Goal: Book appointment/travel/reservation

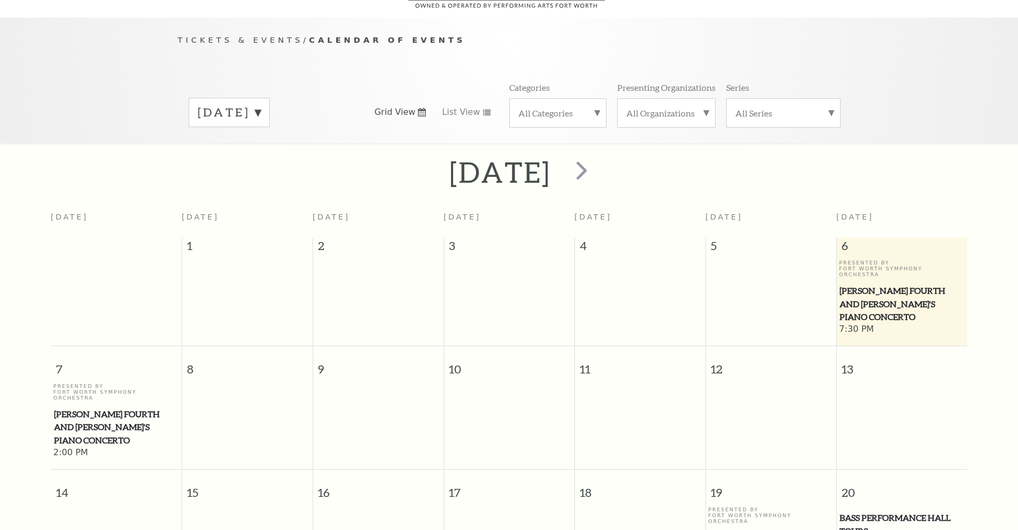
scroll to position [95, 0]
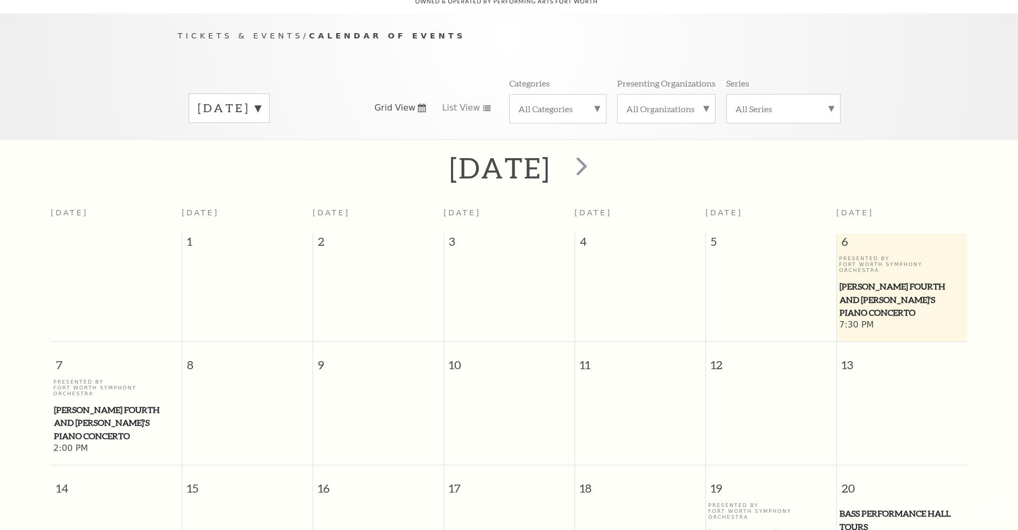
click at [261, 100] on label "[DATE]" at bounding box center [229, 108] width 63 height 17
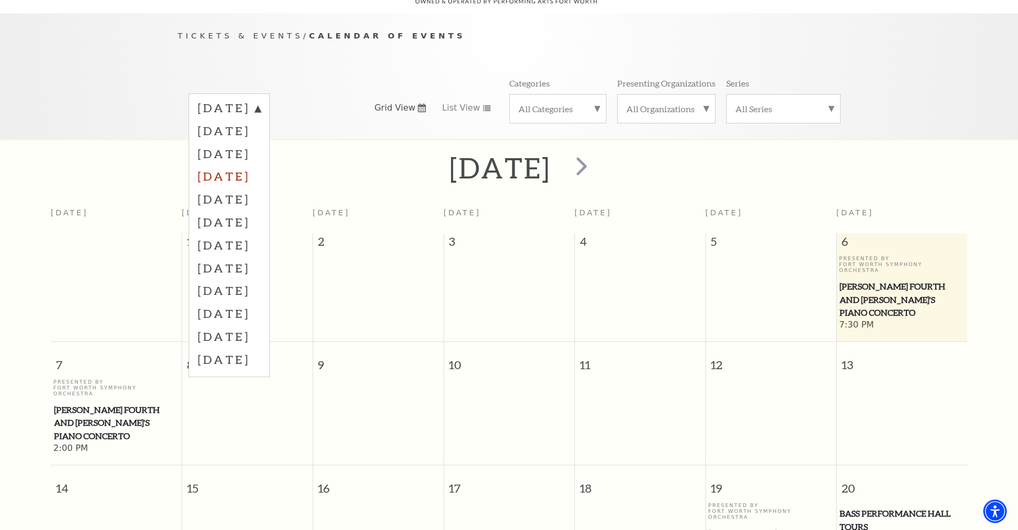
click at [240, 165] on label "[DATE]" at bounding box center [229, 176] width 63 height 23
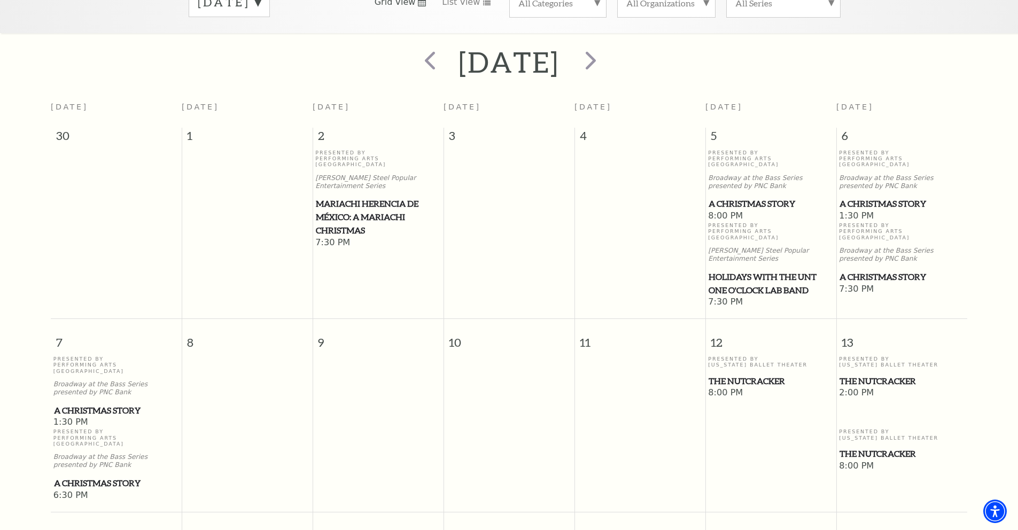
scroll to position [291, 0]
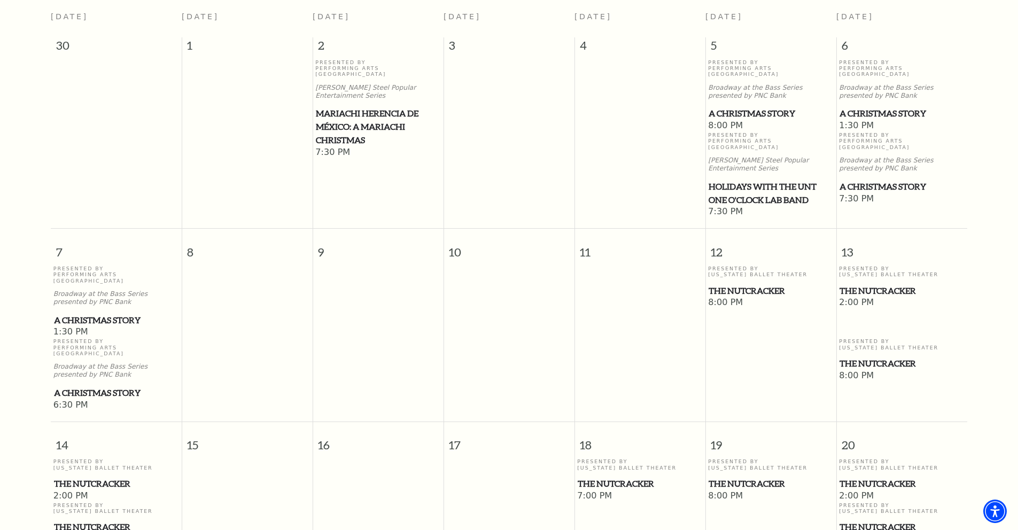
click at [573, 100] on td at bounding box center [508, 138] width 131 height 159
click at [807, 107] on span "A Christmas Story" at bounding box center [770, 113] width 124 height 13
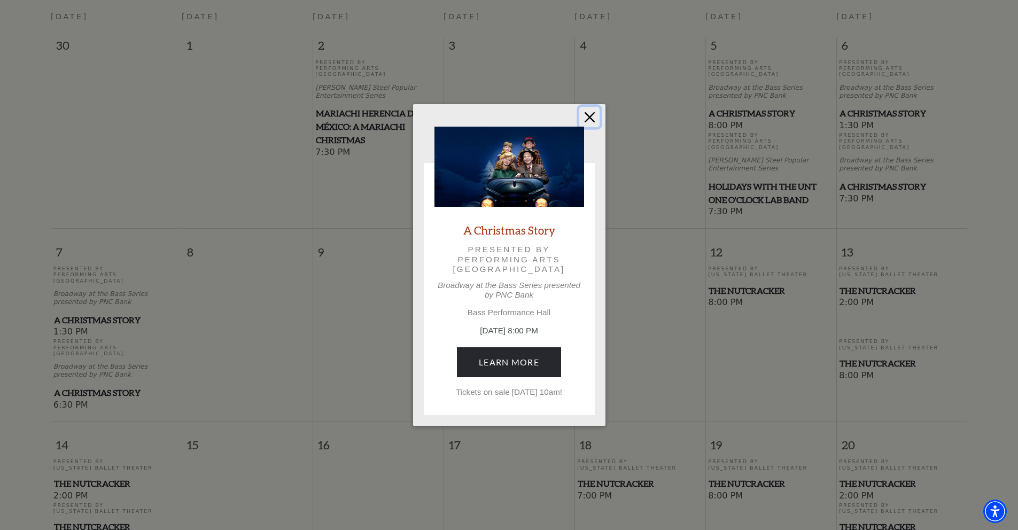
click at [591, 117] on button "Close" at bounding box center [589, 117] width 20 height 20
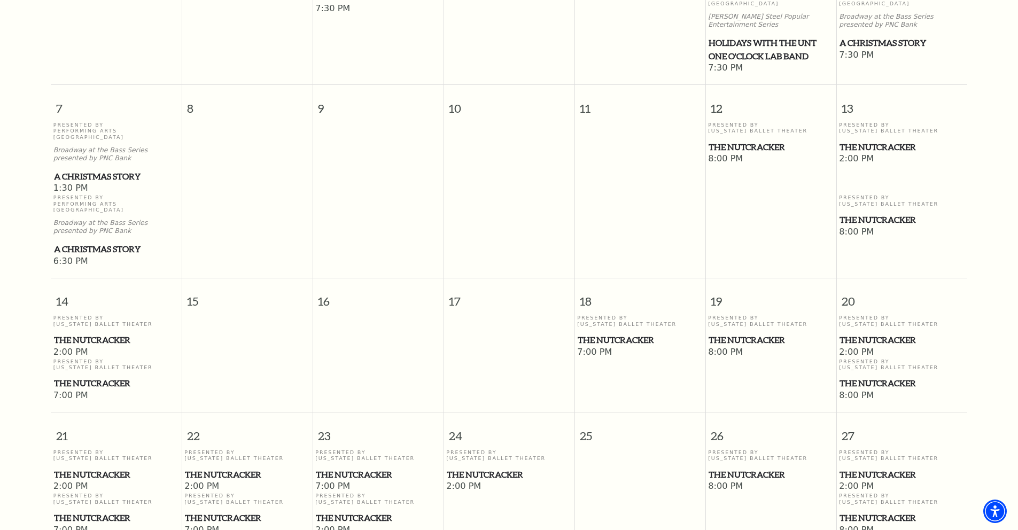
scroll to position [434, 0]
click at [985, 168] on div "[DATE] [DATE] [DATE] [DATE] [DATE] [DATE] [DATE] [DATE] 30 1 2 3 4 5 6 Presente…" at bounding box center [509, 224] width 1018 height 828
click at [861, 141] on span "The Nutcracker" at bounding box center [901, 147] width 124 height 13
